Goal: Transaction & Acquisition: Purchase product/service

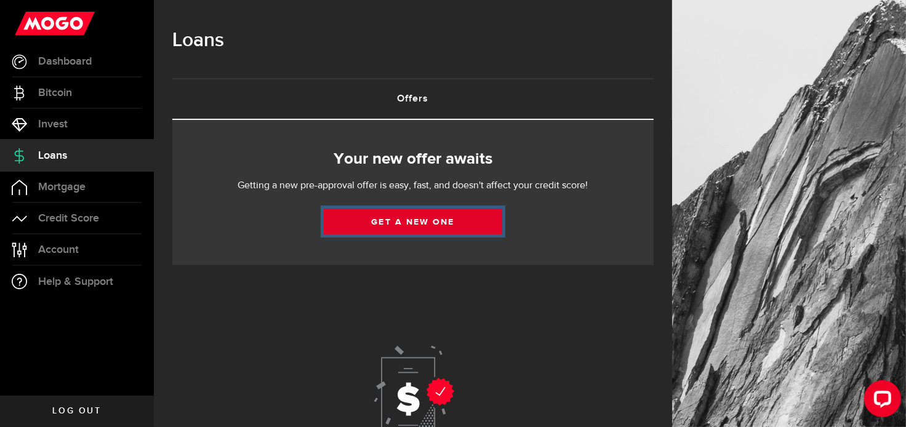
click at [415, 212] on link "Get a new one" at bounding box center [413, 222] width 178 height 26
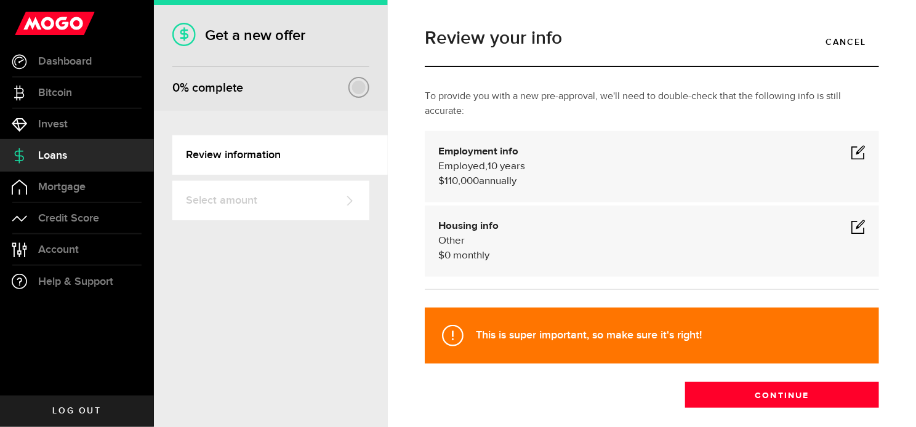
click at [850, 150] on span at bounding box center [857, 152] width 15 height 15
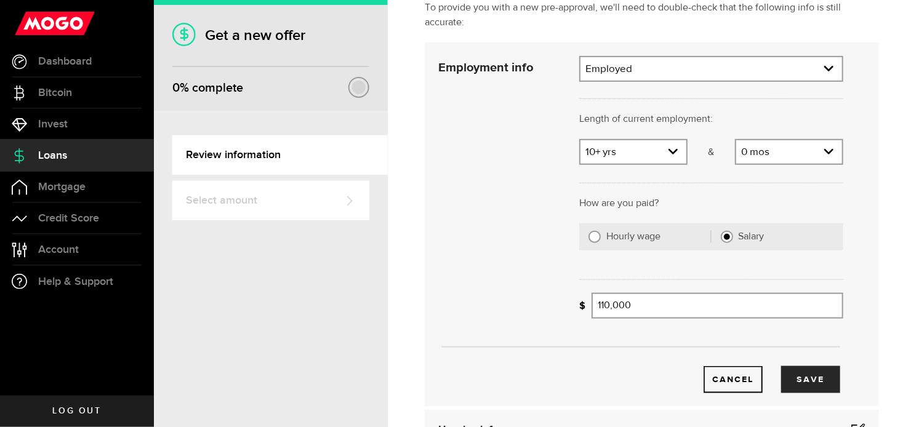
scroll to position [98, 0]
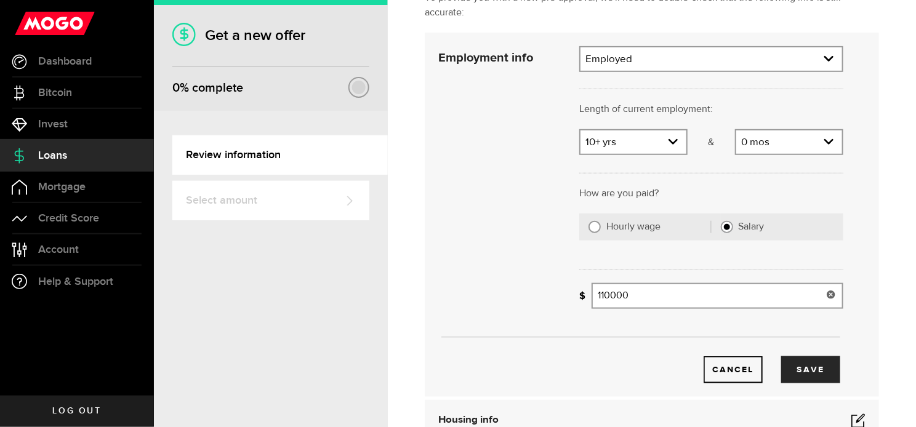
click at [605, 294] on input "110000" at bounding box center [717, 296] width 252 height 26
type input "106,000"
click at [799, 370] on button "Save" at bounding box center [810, 369] width 59 height 27
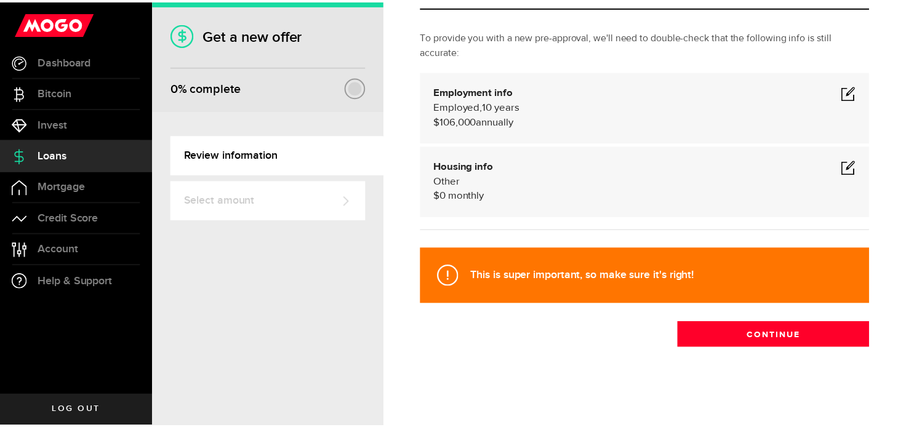
scroll to position [60, 0]
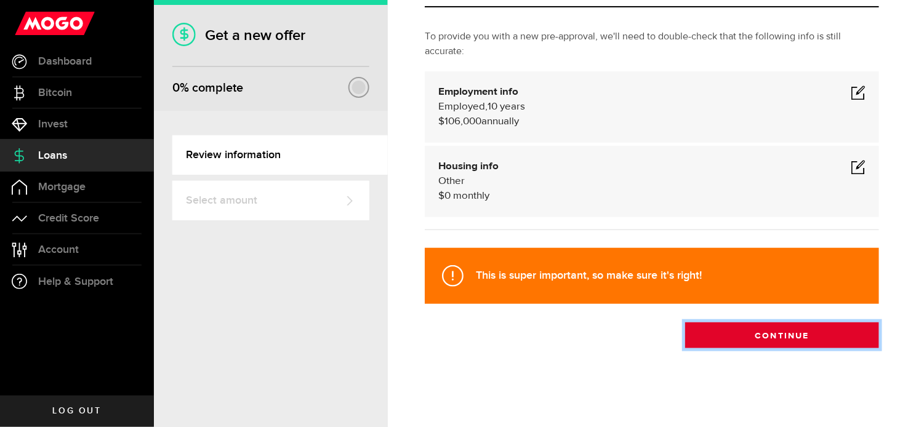
click at [761, 333] on button "Continue" at bounding box center [782, 335] width 194 height 26
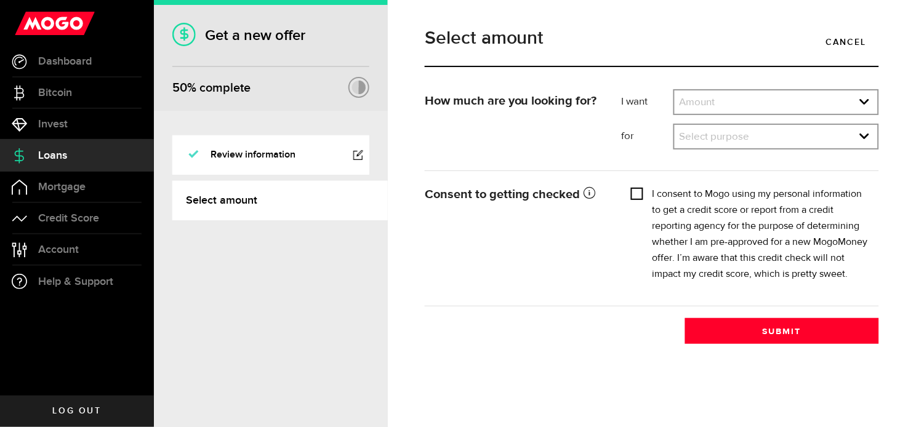
click at [636, 197] on input "I consent to Mogo using my personal information to get a credit score or report…" at bounding box center [637, 192] width 12 height 12
checkbox input "true"
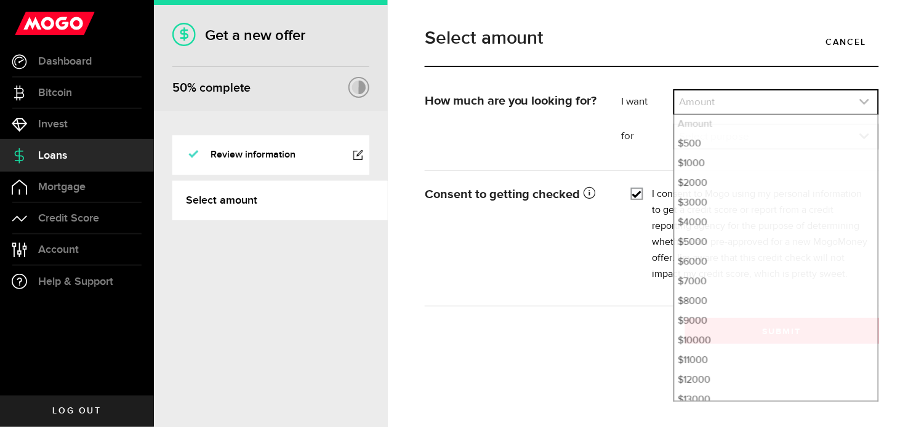
click at [863, 98] on icon "expand select" at bounding box center [864, 102] width 10 height 10
click at [715, 339] on li "$10000" at bounding box center [775, 341] width 203 height 20
select select "10000"
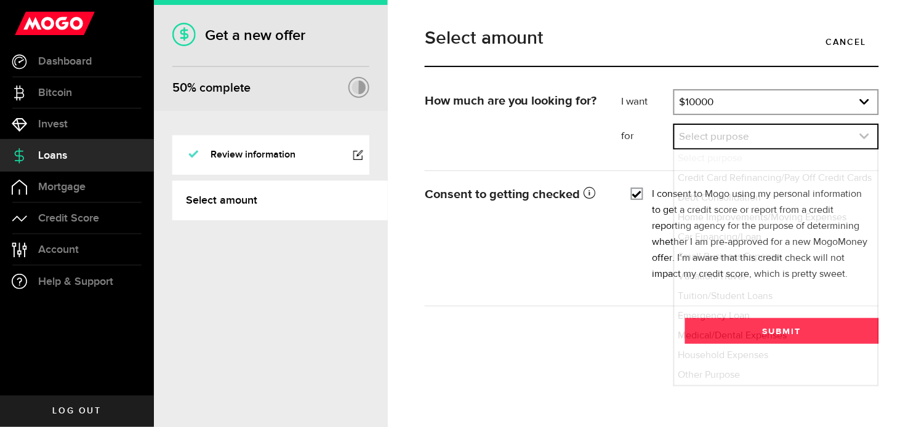
click at [868, 136] on icon "expand select" at bounding box center [864, 136] width 10 height 10
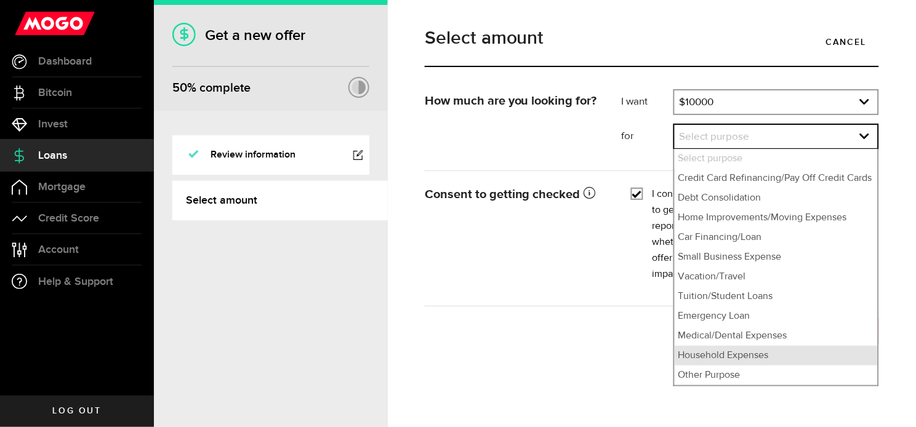
click at [767, 357] on li "Household Expenses" at bounding box center [775, 356] width 203 height 20
select select "Household Expenses"
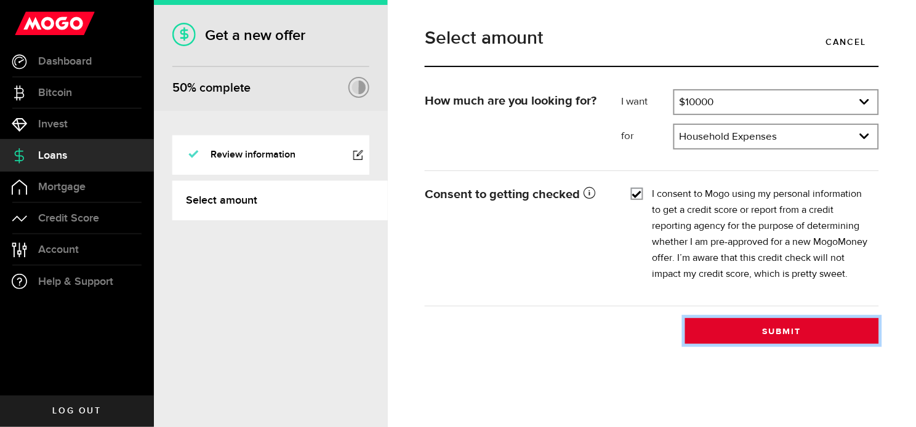
click at [778, 330] on button "Submit" at bounding box center [782, 331] width 194 height 26
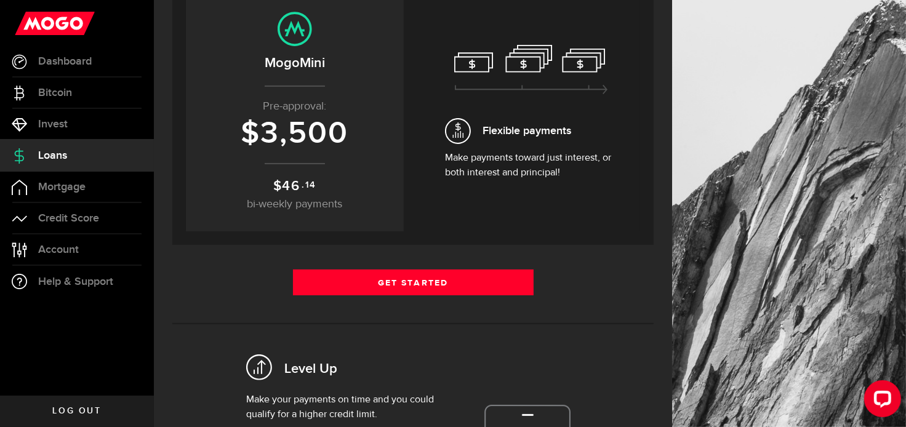
scroll to position [170, 0]
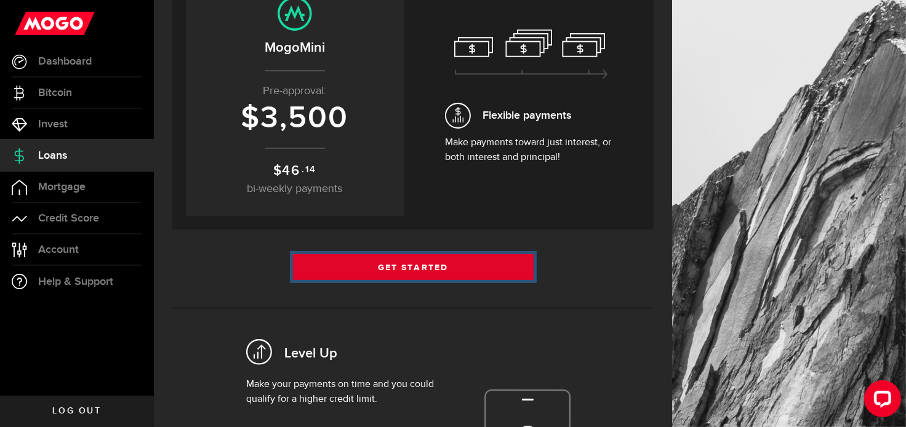
click at [425, 260] on link "Get Started" at bounding box center [413, 267] width 241 height 26
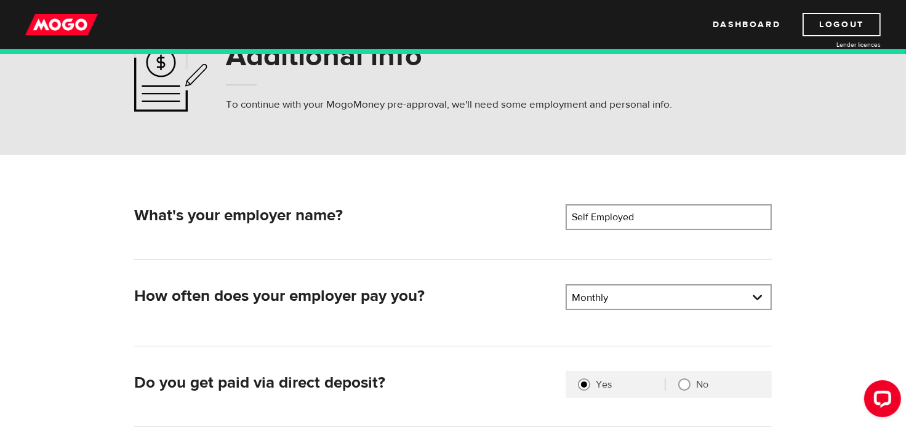
scroll to position [78, 0]
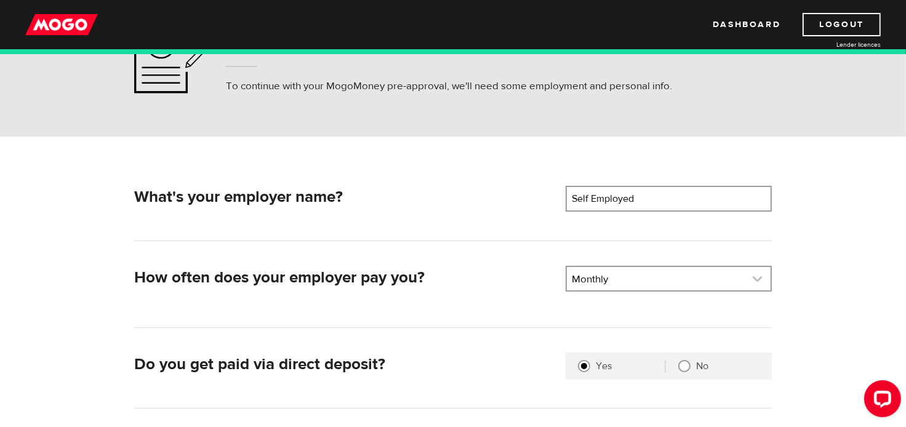
click at [759, 276] on link at bounding box center [669, 278] width 204 height 23
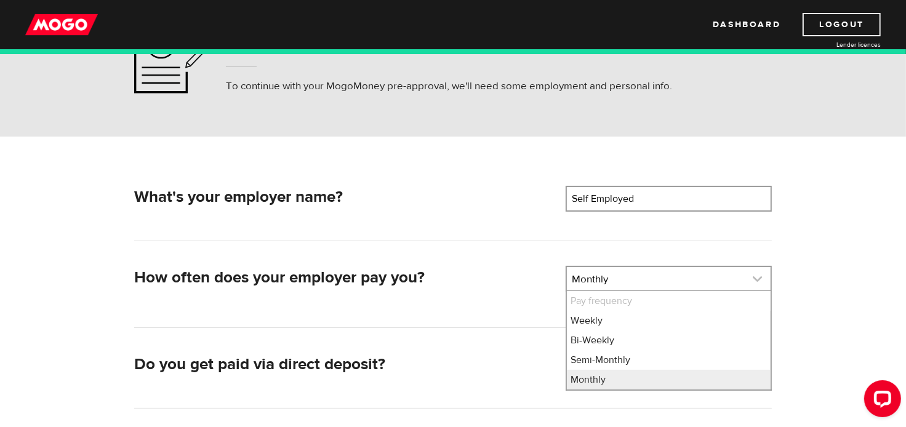
click at [759, 276] on link at bounding box center [669, 278] width 204 height 23
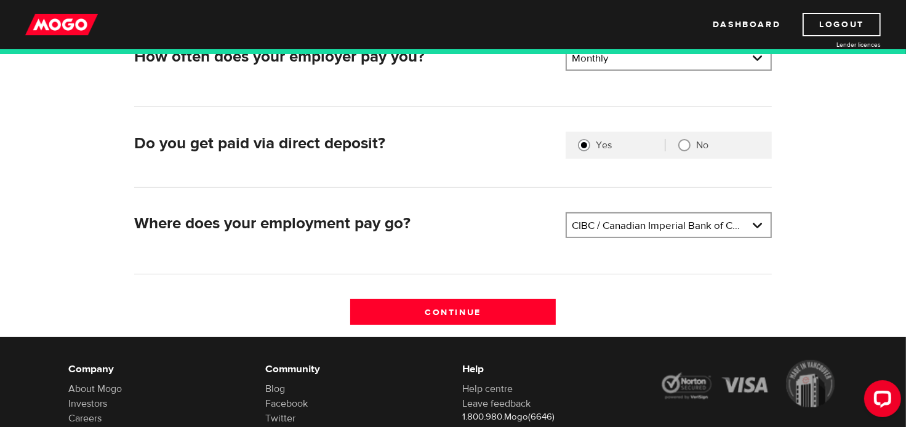
scroll to position [300, 0]
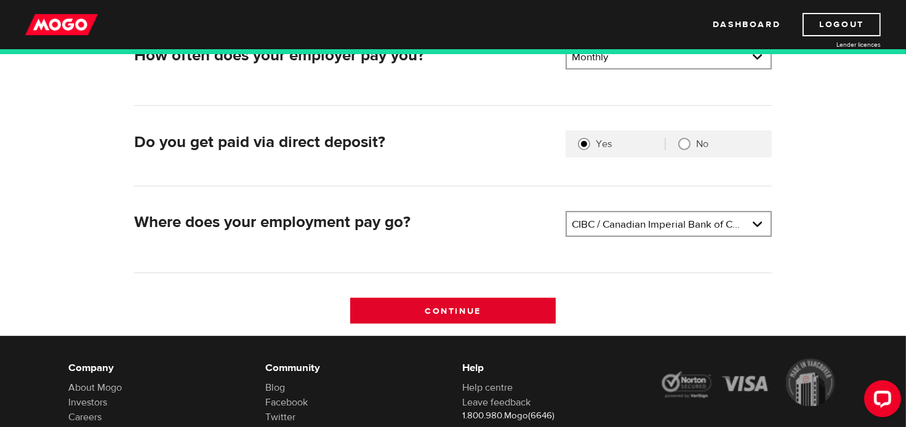
click at [470, 311] on input "Continue" at bounding box center [453, 311] width 206 height 26
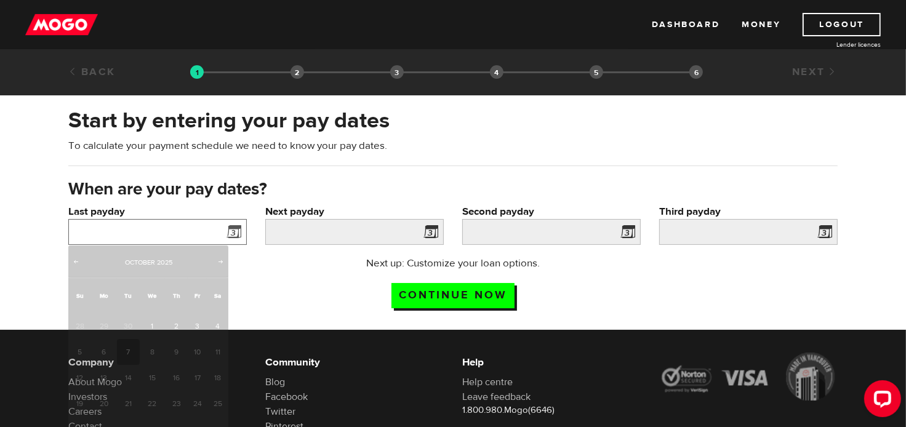
click at [165, 230] on input "Last payday" at bounding box center [157, 232] width 178 height 26
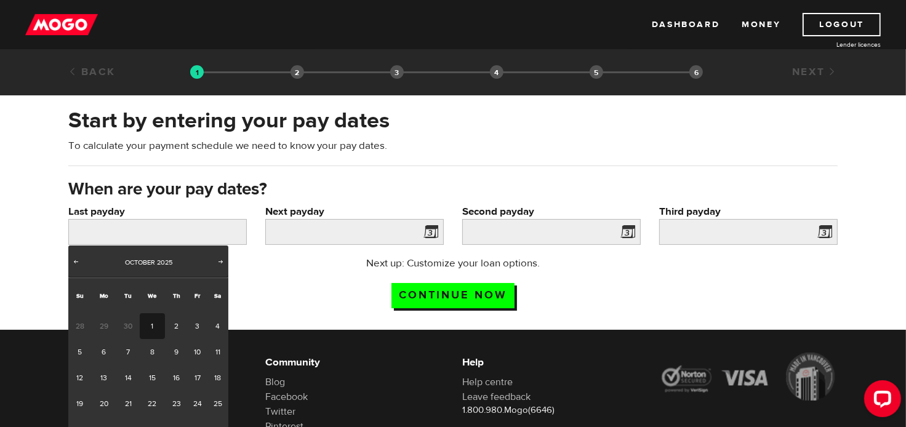
click at [156, 320] on link "1" at bounding box center [152, 326] width 25 height 26
type input "2025/10/01"
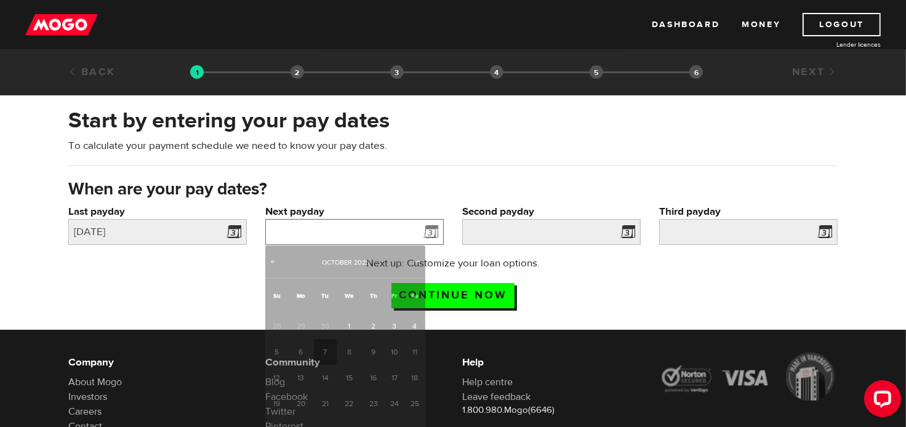
click at [306, 234] on input "Next payday" at bounding box center [354, 232] width 178 height 26
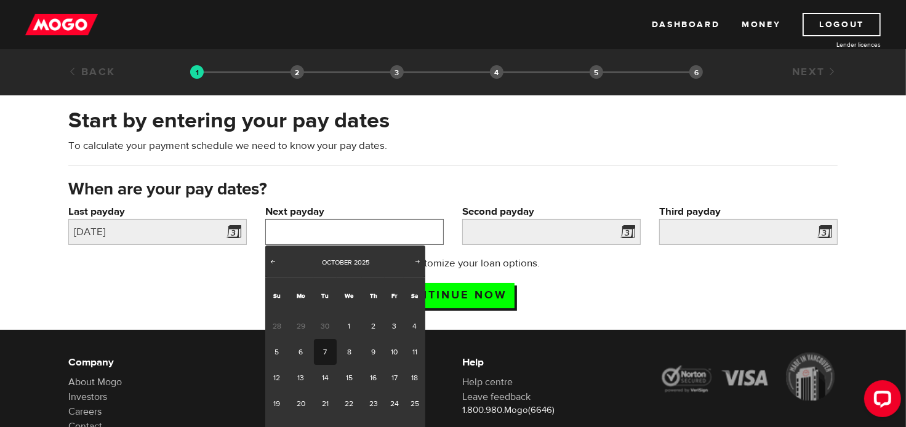
click at [340, 232] on input "Next payday" at bounding box center [354, 232] width 178 height 26
click at [414, 259] on span "Next" at bounding box center [418, 262] width 10 height 10
click at [414, 322] on link "1" at bounding box center [415, 326] width 22 height 26
type input "2025/11/01"
type input "2025/12/1"
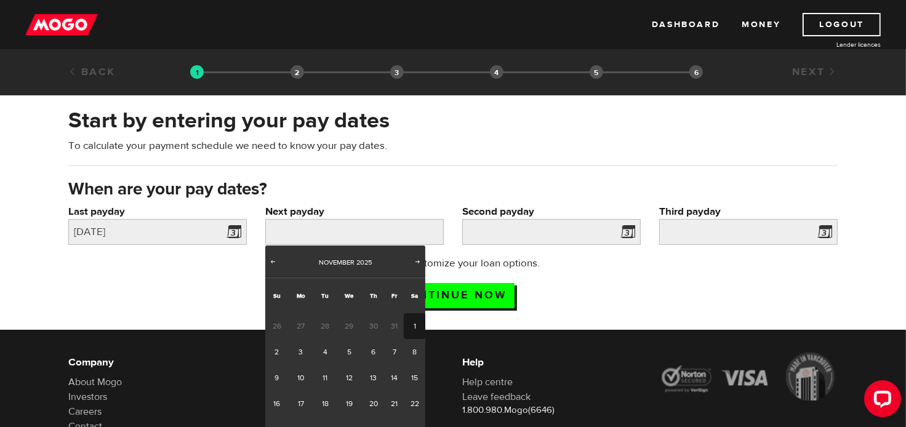
type input "2025/12/31"
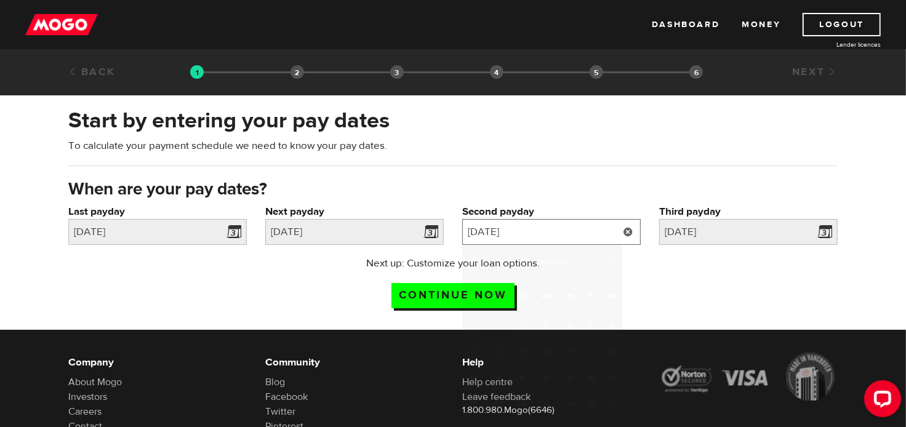
click at [514, 230] on input "2025/12/1" at bounding box center [551, 232] width 178 height 26
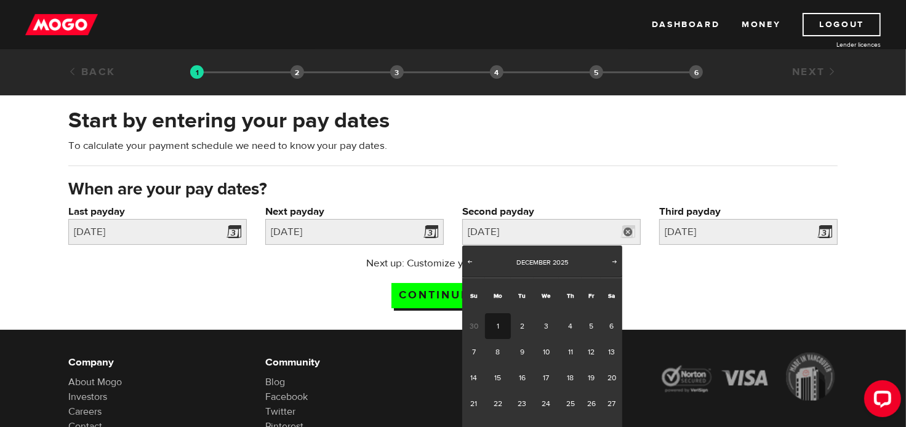
click at [489, 318] on link "1" at bounding box center [497, 326] width 25 height 26
type input "2025/12/01"
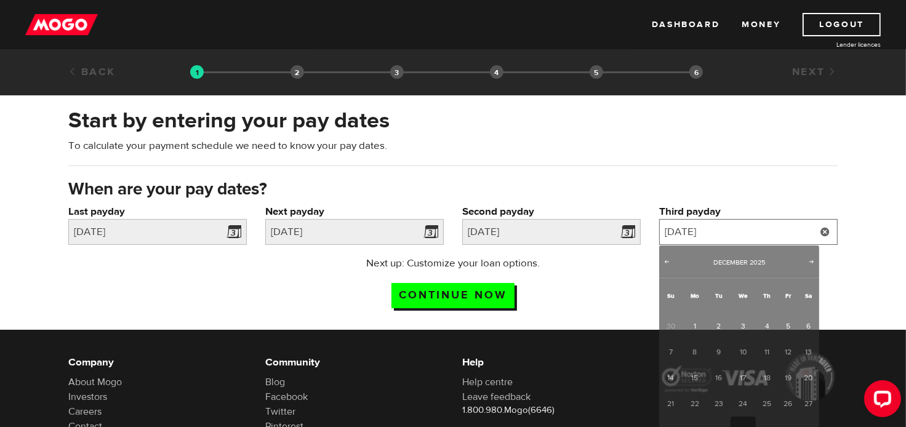
click at [705, 231] on input "2025/12/31" at bounding box center [748, 232] width 178 height 26
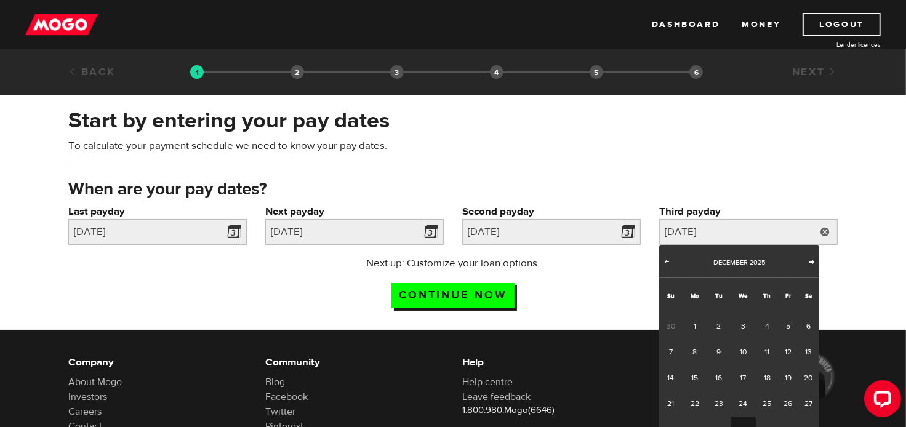
click at [810, 260] on span "Next" at bounding box center [812, 262] width 10 height 10
click at [786, 322] on link "2" at bounding box center [787, 326] width 19 height 26
type input "2026/01/02"
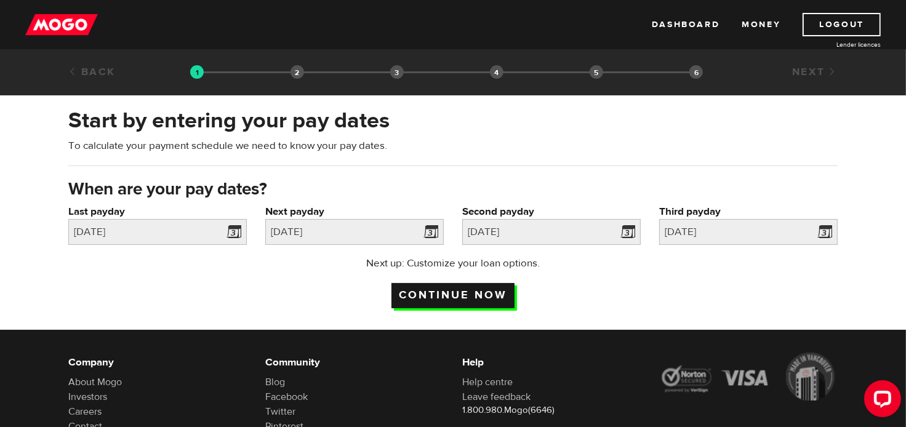
click at [487, 291] on input "Continue now" at bounding box center [452, 295] width 123 height 25
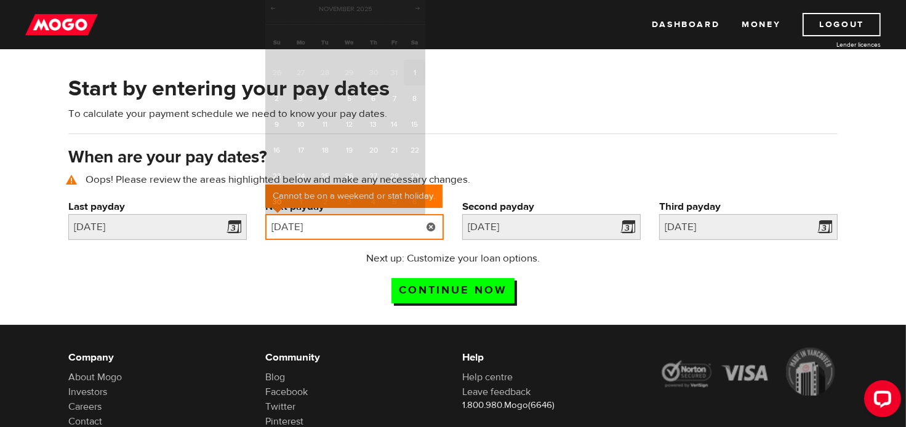
click at [321, 229] on input "[DATE]" at bounding box center [354, 227] width 178 height 26
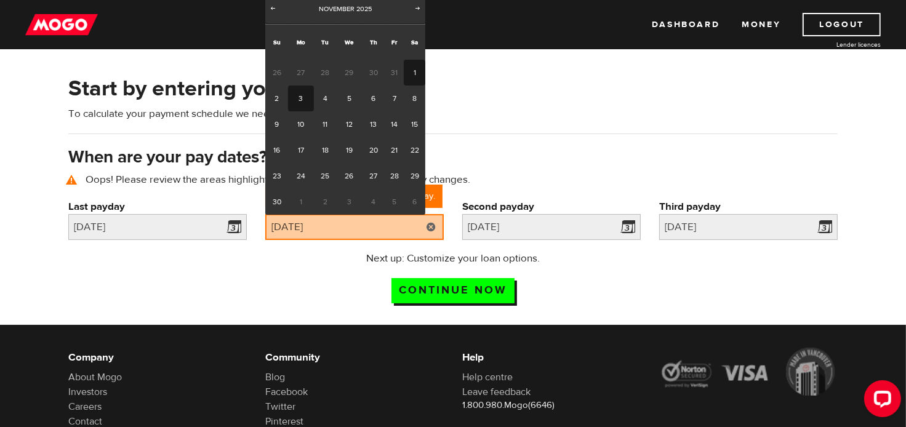
click at [297, 103] on link "3" at bounding box center [300, 99] width 25 height 26
type input "[DATE]"
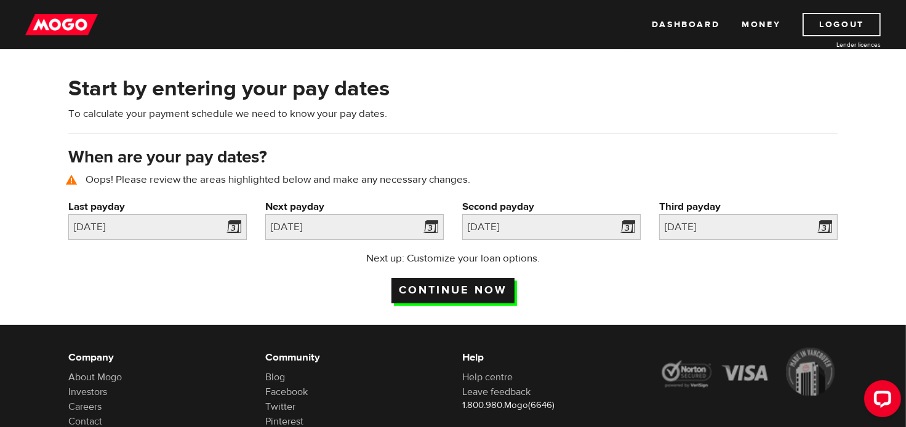
click at [458, 285] on input "Continue now" at bounding box center [452, 290] width 123 height 25
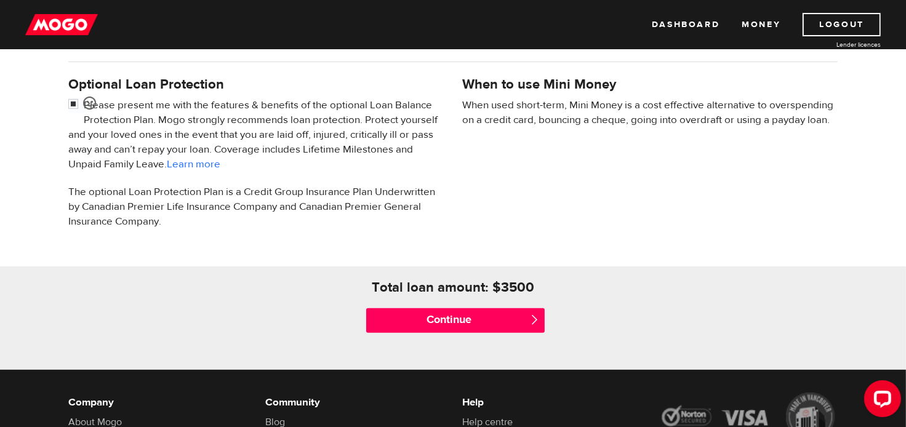
scroll to position [403, 0]
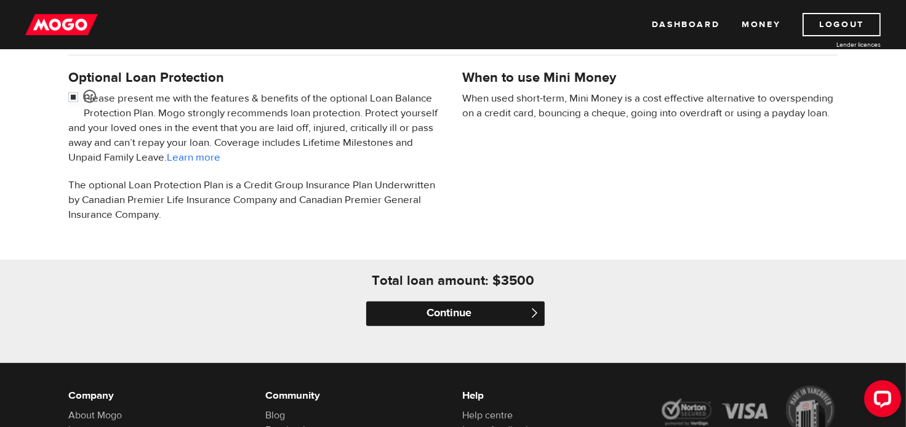
click at [459, 316] on input "Continue" at bounding box center [455, 314] width 178 height 25
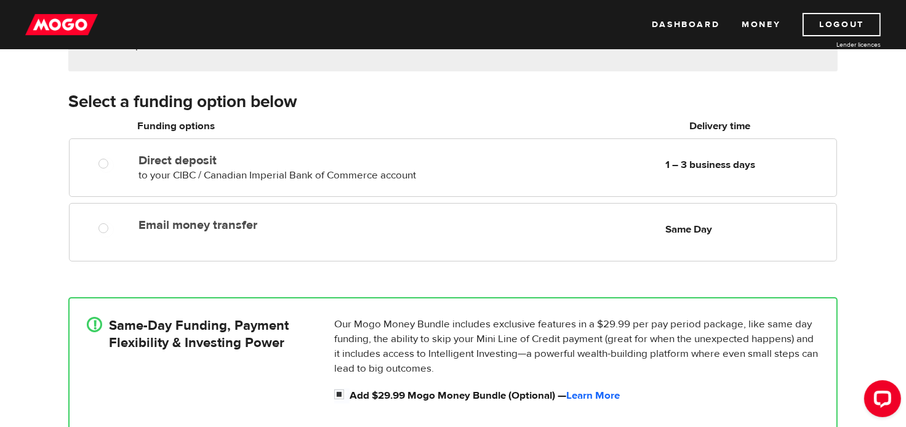
scroll to position [183, 0]
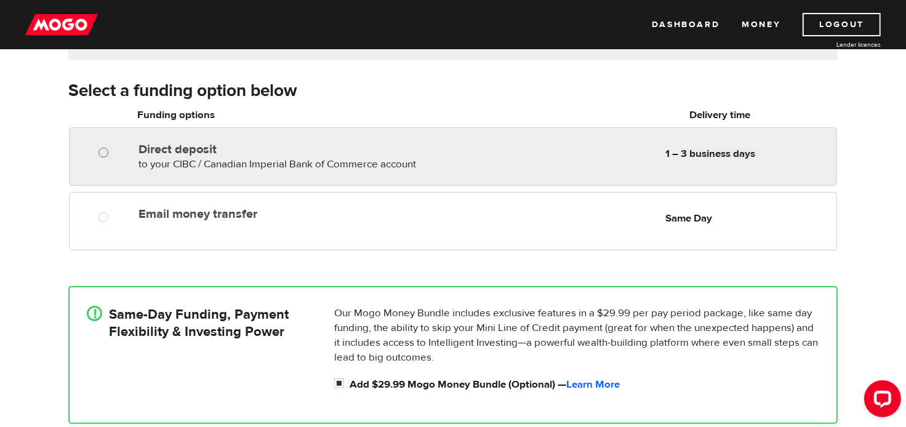
radio input "true"
click at [100, 155] on input "Direct deposit" at bounding box center [105, 153] width 15 height 15
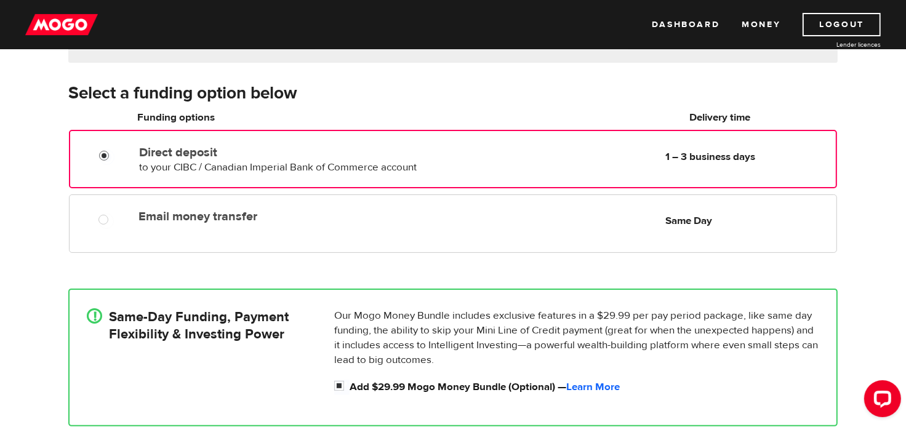
scroll to position [170, 0]
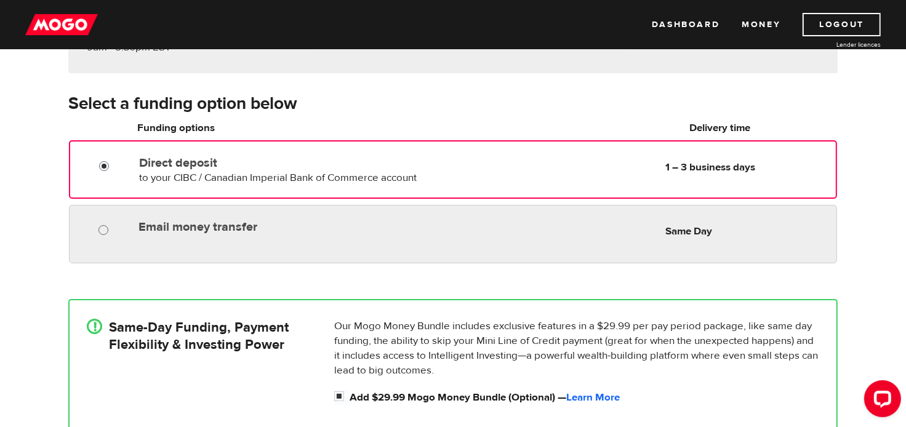
radio input "true"
click at [102, 230] on input "Email money transfer" at bounding box center [105, 231] width 15 height 15
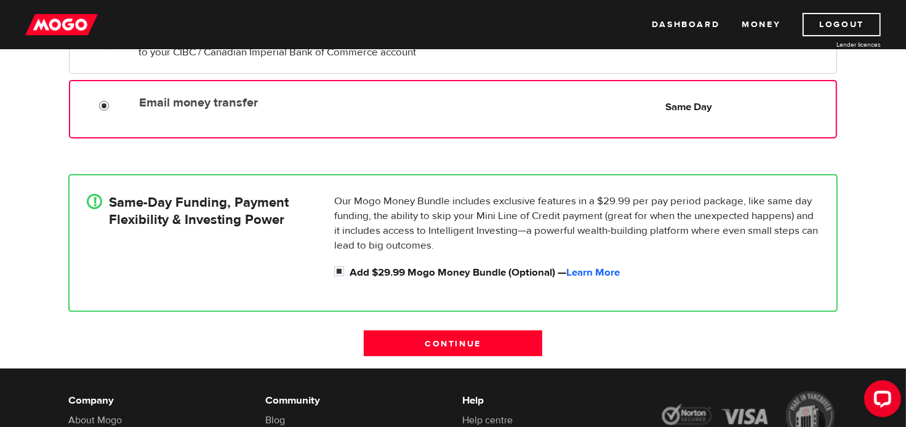
scroll to position [319, 0]
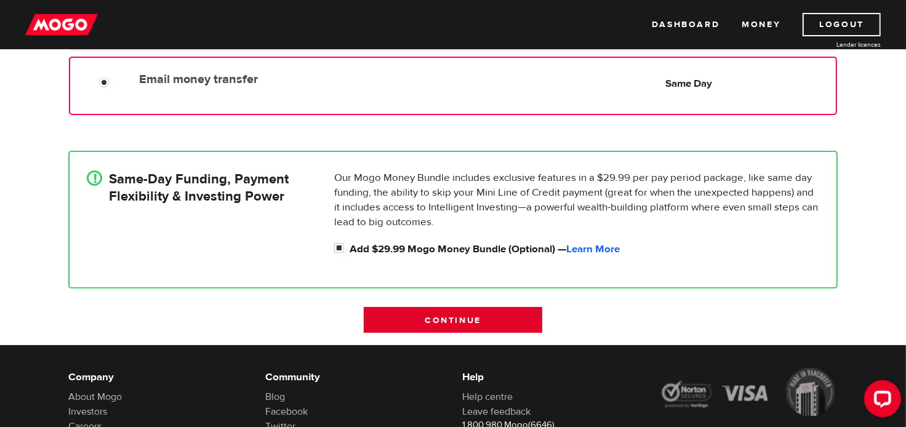
click at [447, 318] on input "Continue" at bounding box center [453, 320] width 178 height 26
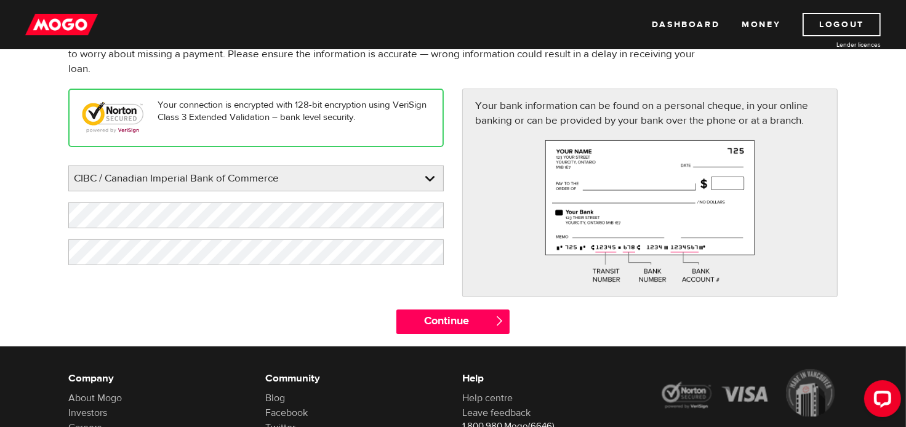
scroll to position [127, 0]
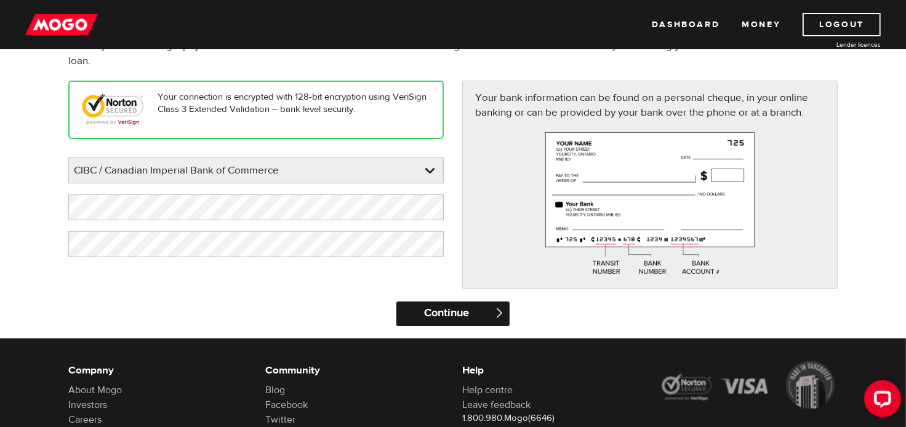
click at [470, 309] on input "Continue" at bounding box center [452, 314] width 113 height 25
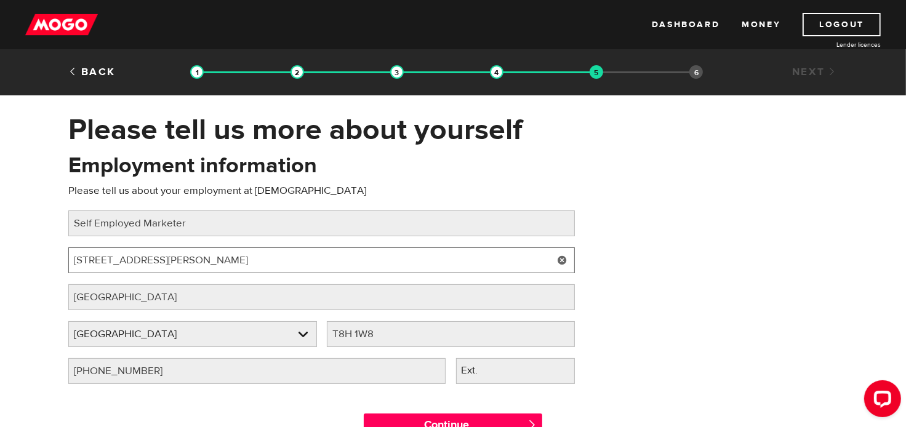
click at [148, 261] on input "[STREET_ADDRESS][PERSON_NAME]" at bounding box center [321, 260] width 506 height 26
type input "2"
type input "[STREET_ADDRESS][PERSON_NAME][PERSON_NAME],"
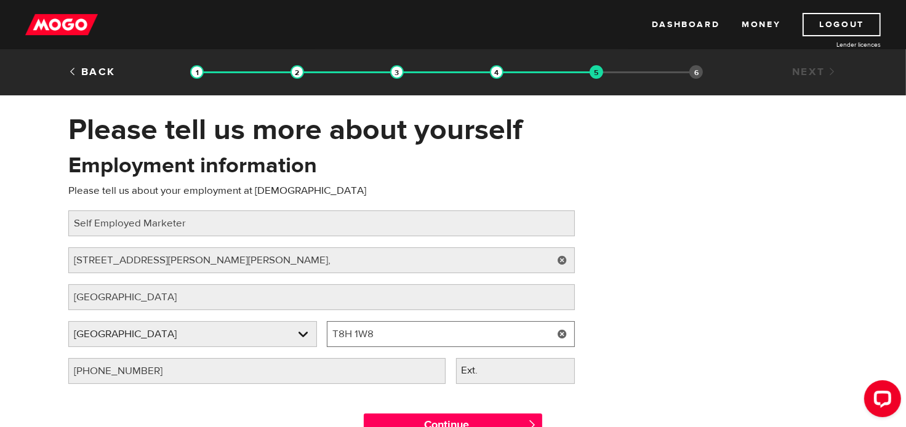
click at [377, 334] on input "T8H 1W8" at bounding box center [451, 334] width 249 height 26
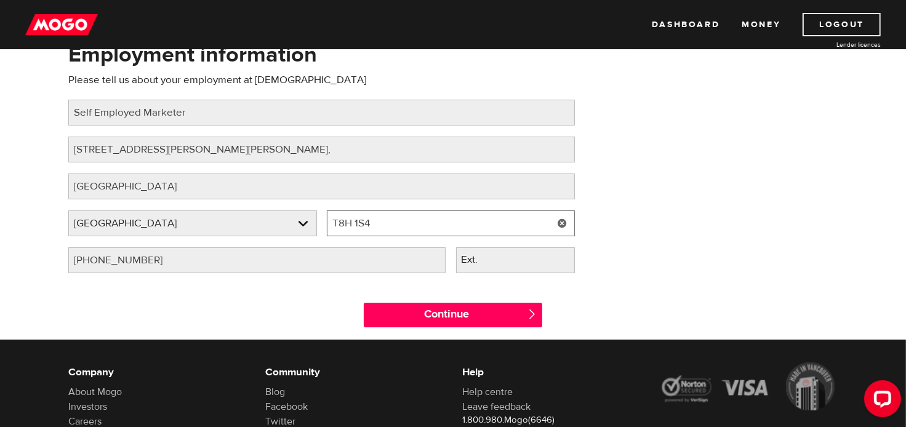
scroll to position [114, 0]
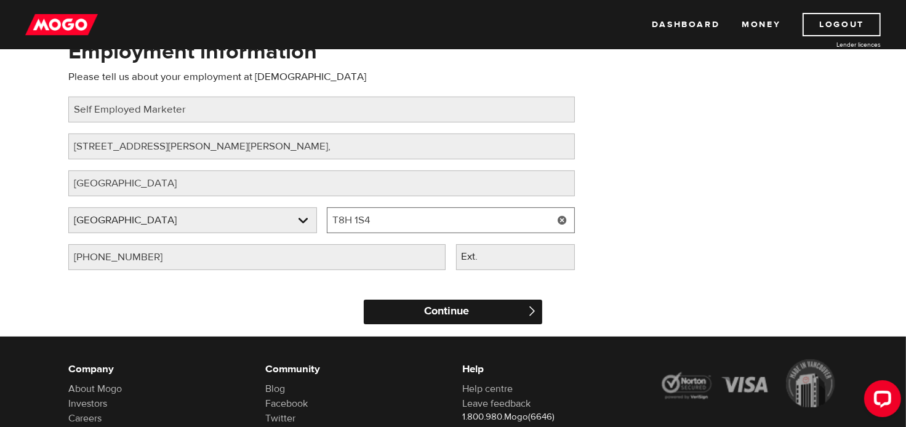
type input "T8H 1S4"
click at [446, 309] on input "Continue" at bounding box center [453, 312] width 178 height 25
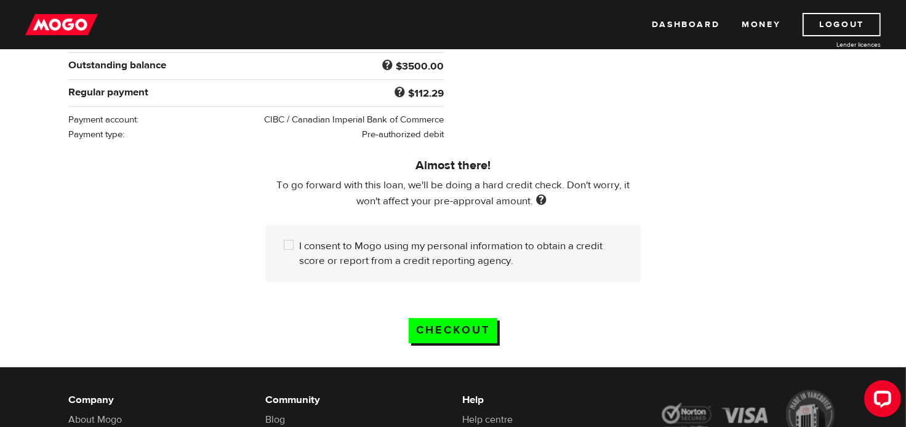
scroll to position [280, 0]
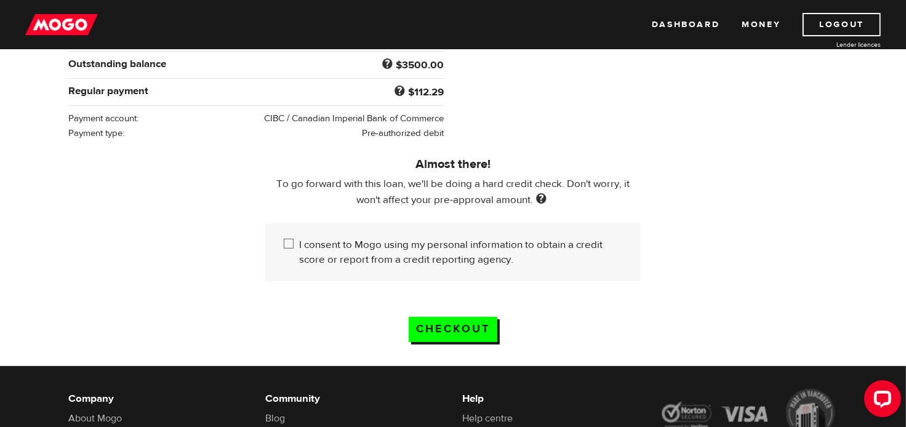
click at [286, 241] on input "I consent to Mogo using my personal information to obtain a credit score or rep…" at bounding box center [291, 245] width 15 height 15
checkbox input "true"
click at [456, 332] on input "Checkout" at bounding box center [453, 329] width 89 height 25
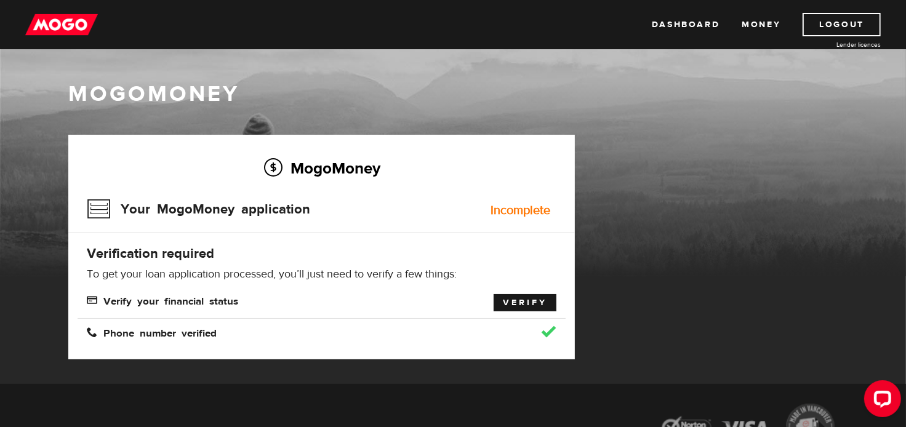
click at [524, 298] on link "Verify" at bounding box center [524, 302] width 63 height 17
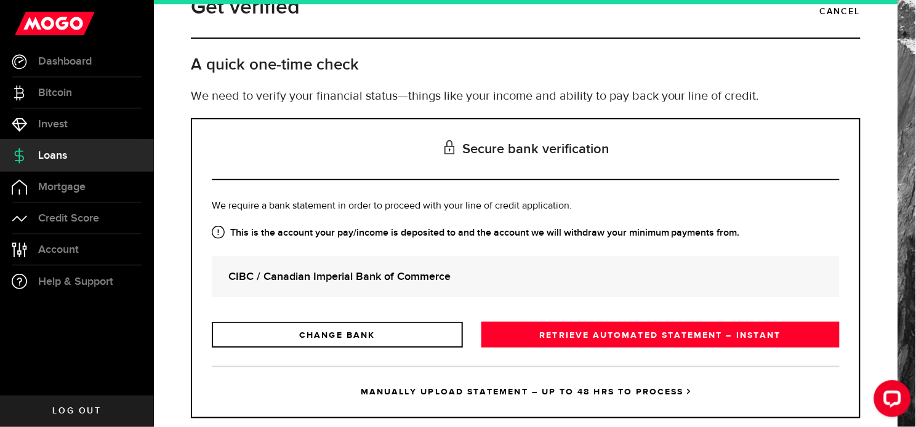
scroll to position [54, 0]
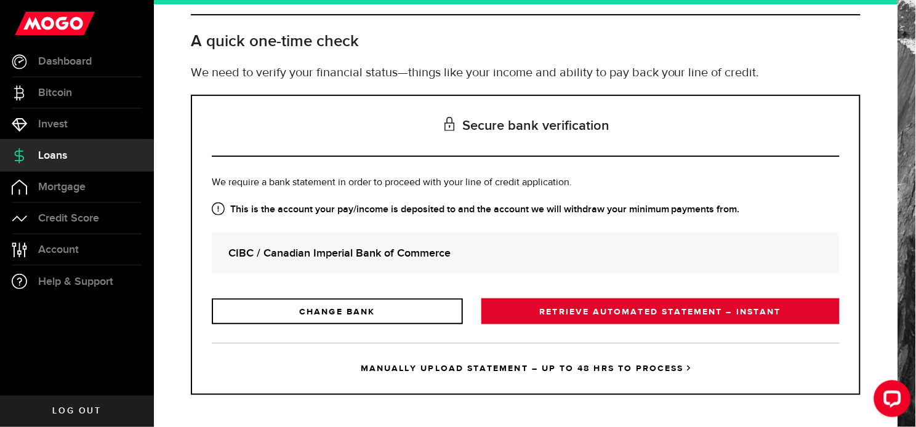
click at [697, 306] on link "RETRIEVE AUTOMATED STATEMENT – INSTANT" at bounding box center [660, 311] width 358 height 26
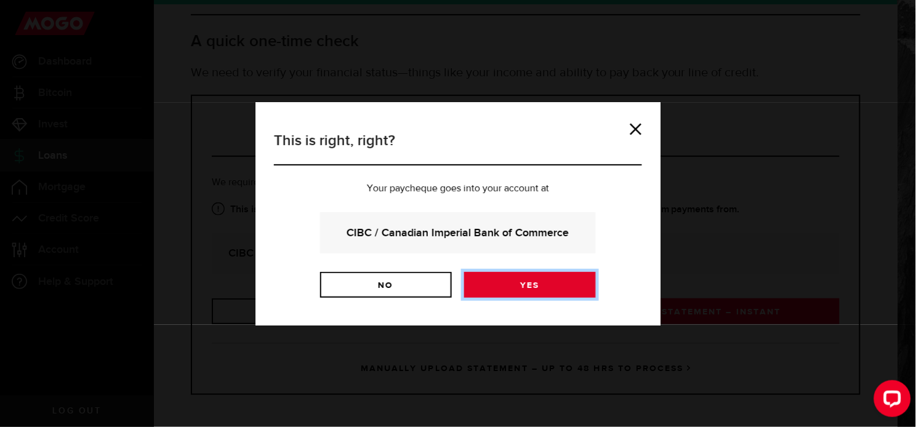
click at [526, 287] on link "Yes" at bounding box center [530, 285] width 132 height 26
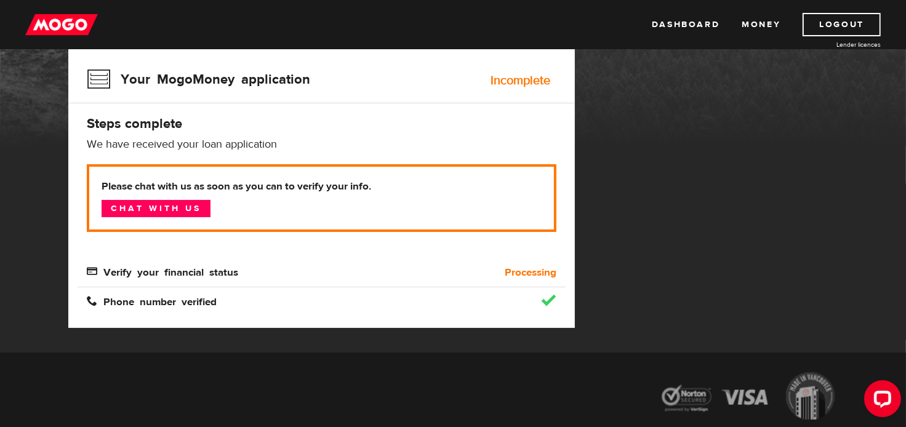
scroll to position [132, 0]
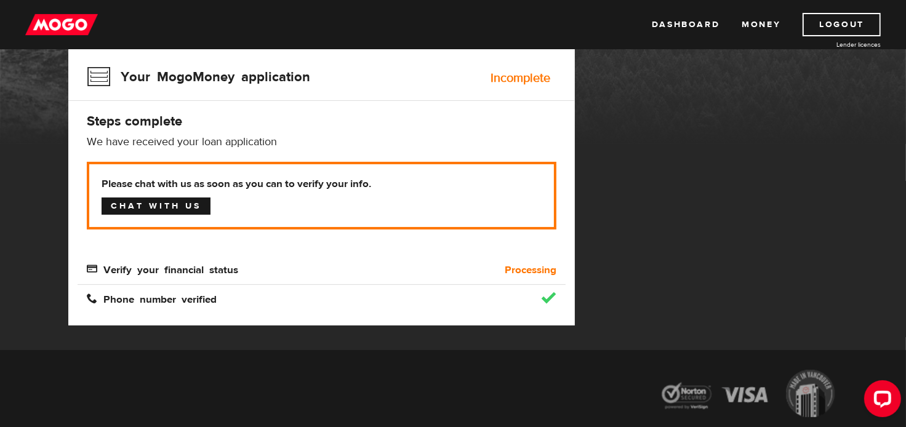
click at [185, 206] on link "Chat with us" at bounding box center [156, 206] width 109 height 17
click at [833, 16] on link "Logout" at bounding box center [841, 24] width 78 height 23
